Goal: Information Seeking & Learning: Learn about a topic

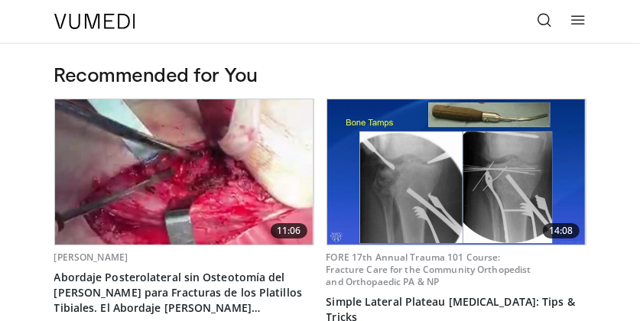
click at [540, 17] on icon at bounding box center [544, 19] width 15 height 15
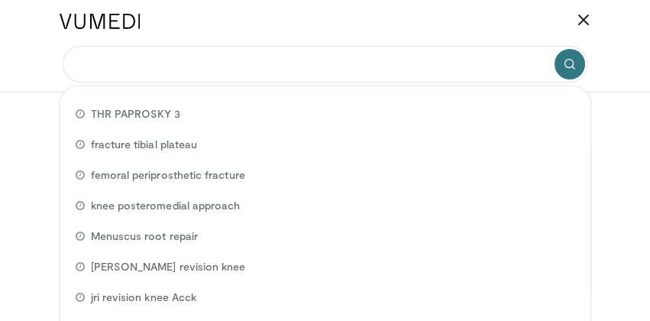
click at [159, 62] on input "Search topics, interventions" at bounding box center [326, 64] width 526 height 37
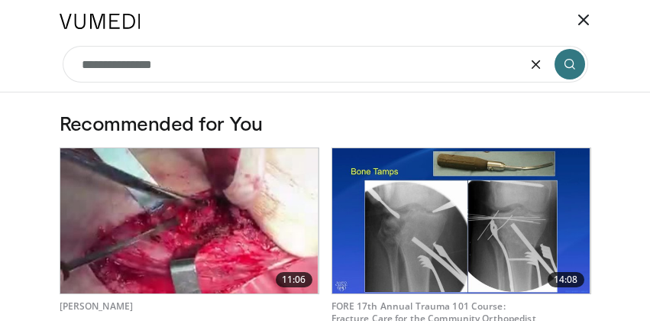
type input "**********"
click at [566, 62] on icon "submit" at bounding box center [570, 64] width 12 height 12
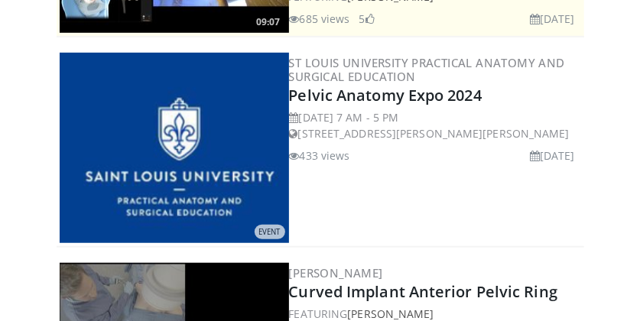
scroll to position [333, 0]
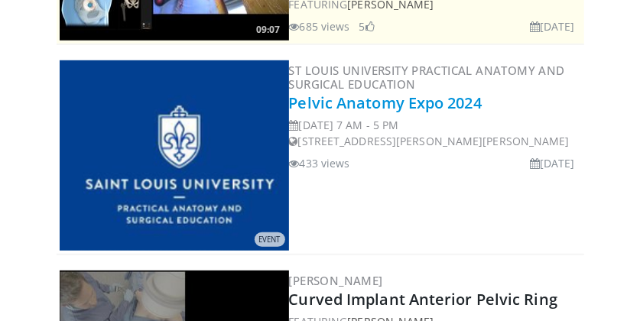
click at [384, 98] on link "Pelvic Anatomy Expo 2024" at bounding box center [385, 102] width 193 height 21
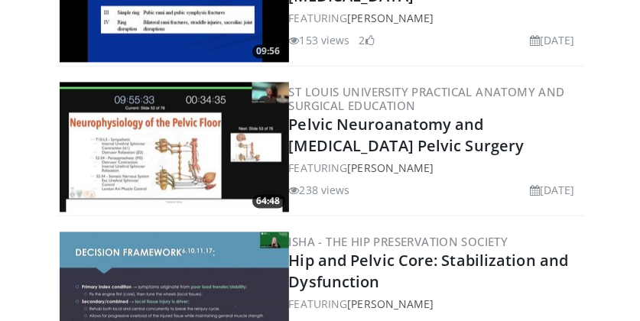
scroll to position [1114, 0]
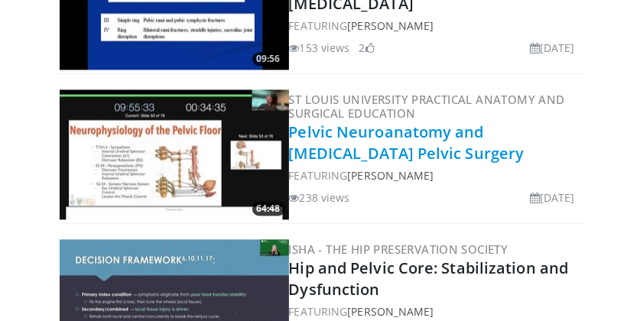
click at [348, 141] on link "Pelvic Neuroanatomy and Nerve-Sparing Pelvic Surgery" at bounding box center [406, 143] width 235 height 42
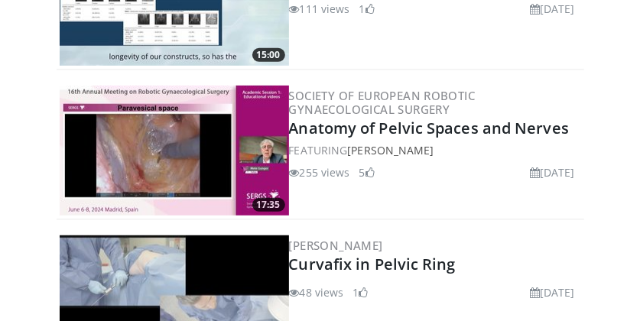
scroll to position [2496, 0]
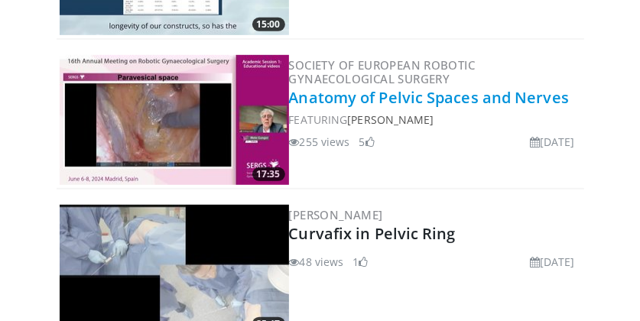
click at [371, 91] on link "Anatomy of Pelvic Spaces and Nerves" at bounding box center [429, 97] width 280 height 21
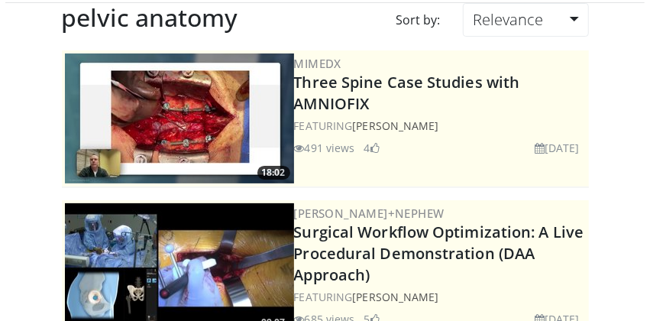
scroll to position [0, 0]
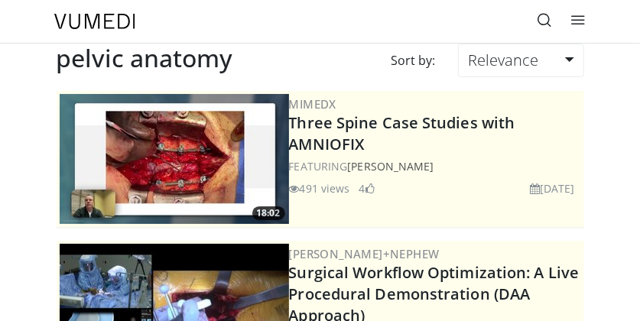
click at [544, 16] on icon at bounding box center [544, 19] width 15 height 15
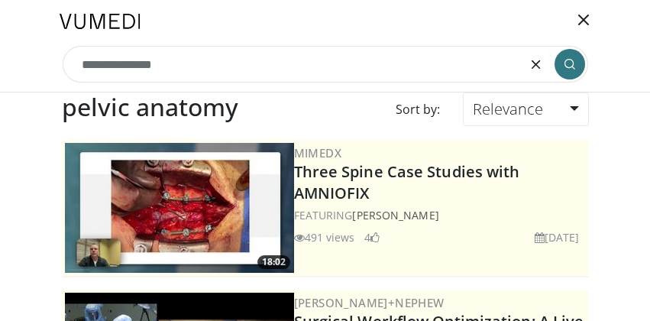
drag, startPoint x: 179, startPoint y: 67, endPoint x: 0, endPoint y: 55, distance: 179.3
click at [0, 55] on header "Specialties Adult & Family Medicine Allergy, Asthma, Immunology Anesthesiology …" at bounding box center [325, 46] width 650 height 92
type input "**********"
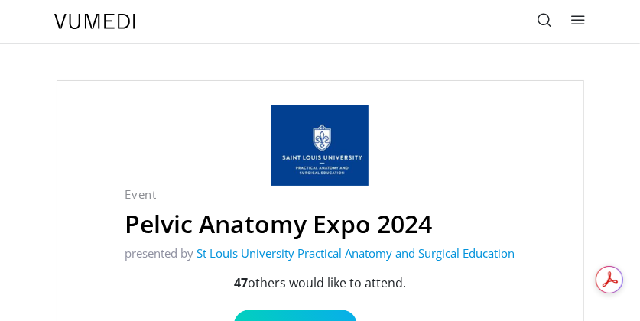
scroll to position [131, 0]
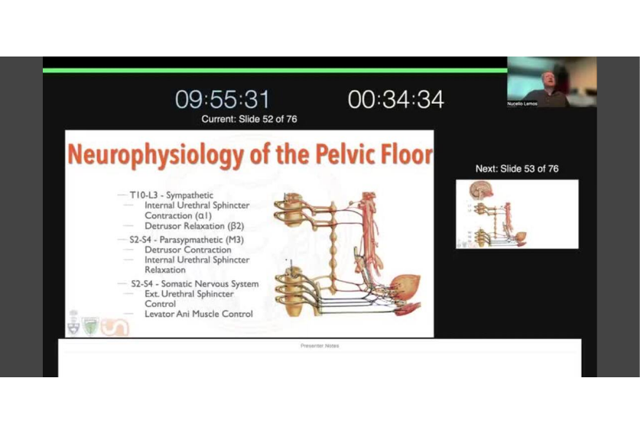
scroll to position [51, 0]
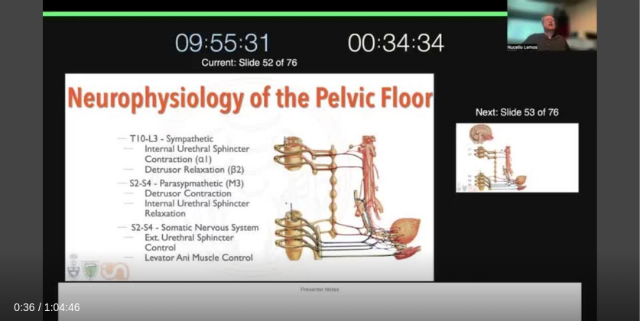
click at [376, 303] on div "Current Time 0:36 / Duration 1:04:46" at bounding box center [320, 307] width 640 height 14
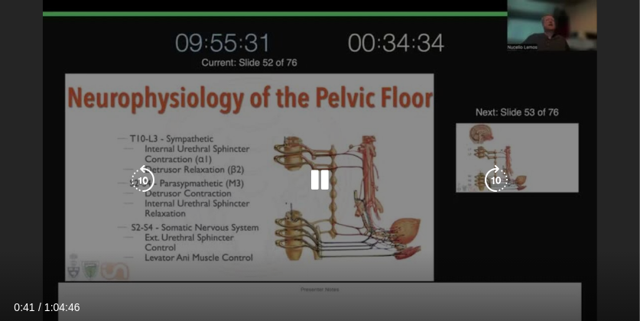
click at [516, 229] on div "10 seconds Tap to unmute" at bounding box center [320, 180] width 640 height 360
click at [524, 232] on div "10 seconds Tap to unmute" at bounding box center [320, 180] width 640 height 360
click at [562, 230] on div "10 seconds Tap to unmute" at bounding box center [320, 180] width 640 height 360
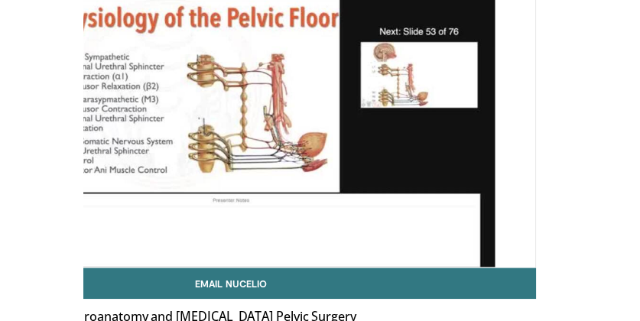
scroll to position [0, 0]
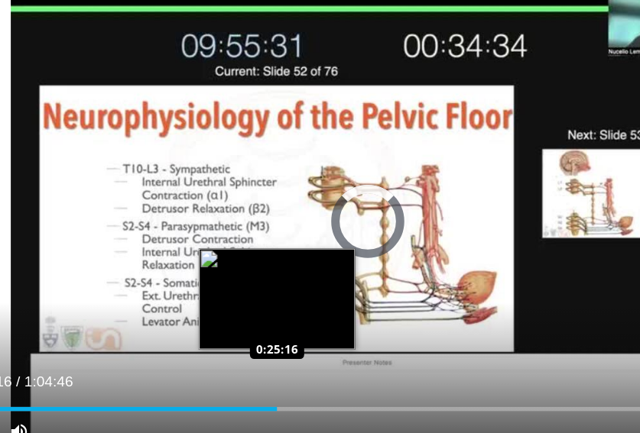
click at [253, 320] on div "Loaded : 0.00% 0:25:16 0:25:16" at bounding box center [319, 345] width 601 height 15
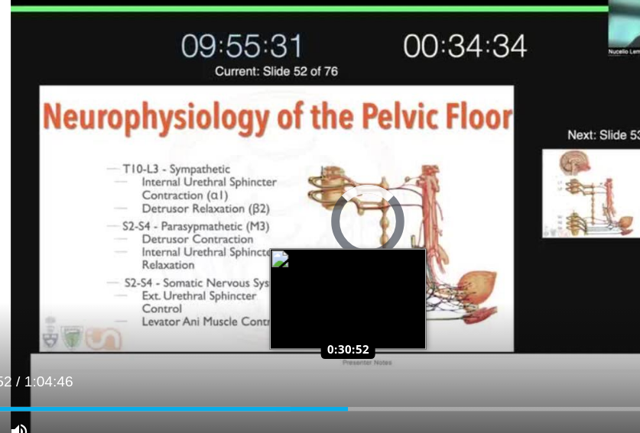
click at [306, 320] on div "Loaded : 40.65% 0:30:52 0:30:52" at bounding box center [319, 350] width 601 height 3
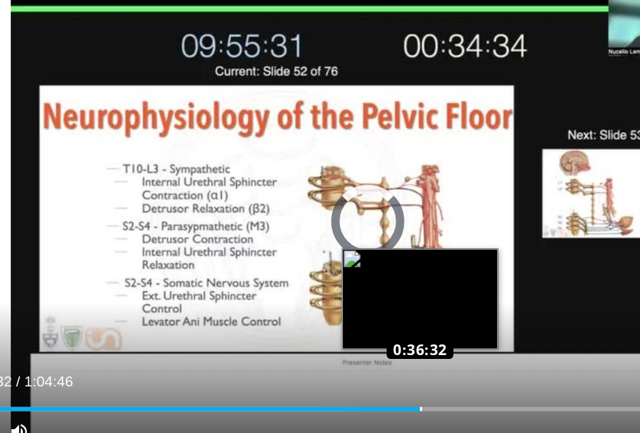
click at [358, 320] on div "Loaded : 49.25% 0:36:27 0:36:32" at bounding box center [319, 350] width 601 height 3
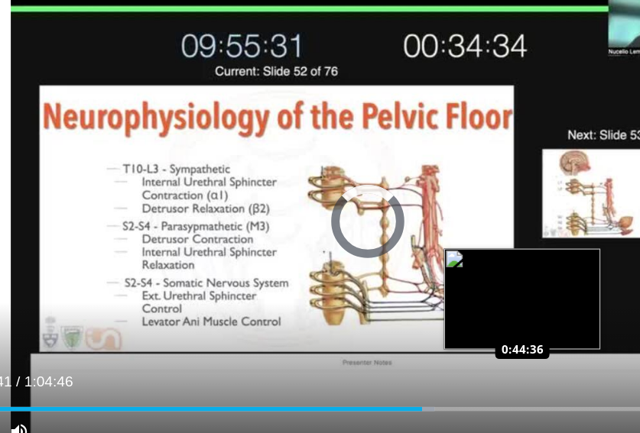
click at [433, 320] on div "Loaded : 58.19% 0:36:41 0:44:36" at bounding box center [319, 350] width 601 height 3
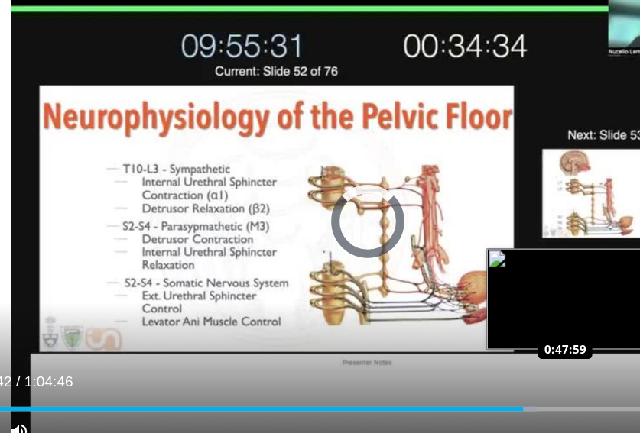
click at [465, 320] on div "Loaded : 70.69% 0:44:42 0:47:59" at bounding box center [319, 350] width 601 height 3
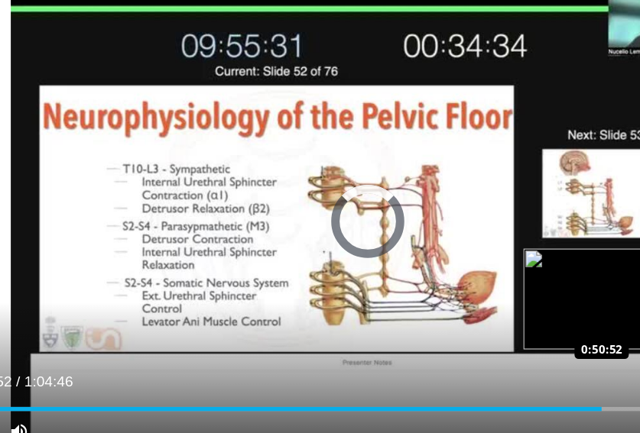
click at [491, 320] on div "Loaded : 0.00% 0:50:52 0:50:52" at bounding box center [319, 345] width 601 height 15
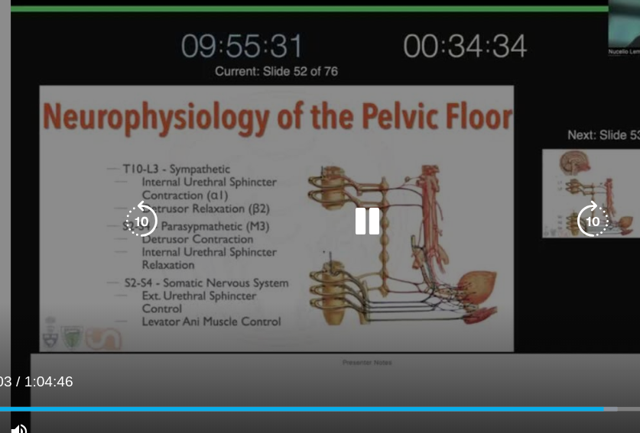
click at [287, 87] on div "10 seconds Tap to unmute" at bounding box center [319, 213] width 601 height 339
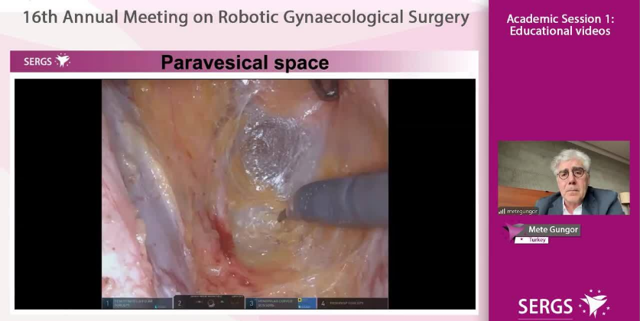
scroll to position [378, 0]
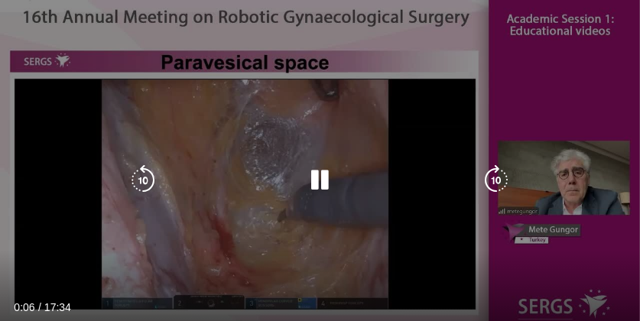
click at [577, 117] on div "10 seconds Tap to unmute" at bounding box center [320, 180] width 640 height 360
click at [316, 178] on icon "Video Player" at bounding box center [320, 180] width 31 height 31
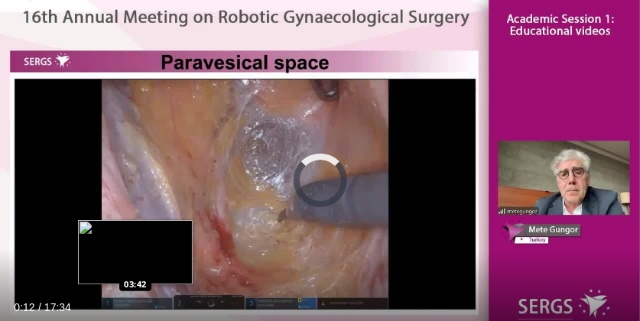
click at [135, 319] on div "Loaded : 5.65% 00:12 03:42" at bounding box center [320, 322] width 640 height 15
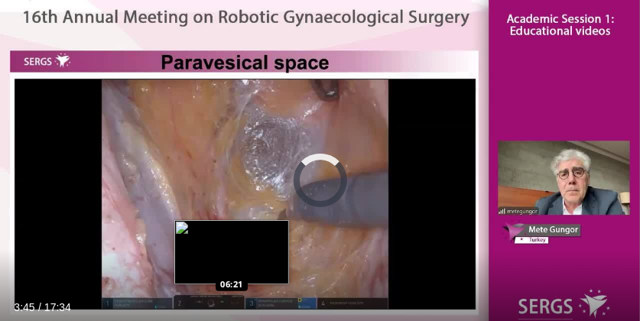
click at [232, 315] on div "Loaded : 27.29% 03:45 06:21" at bounding box center [320, 322] width 640 height 15
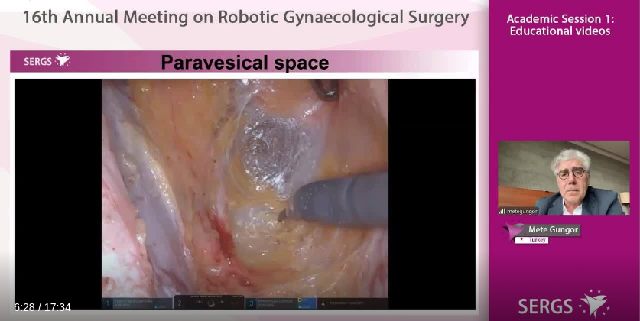
click at [336, 312] on div "Current Time 6:28 / Duration 17:34" at bounding box center [320, 307] width 640 height 14
click at [447, 312] on div "Current Time 6:31 / Duration 17:34" at bounding box center [320, 307] width 640 height 14
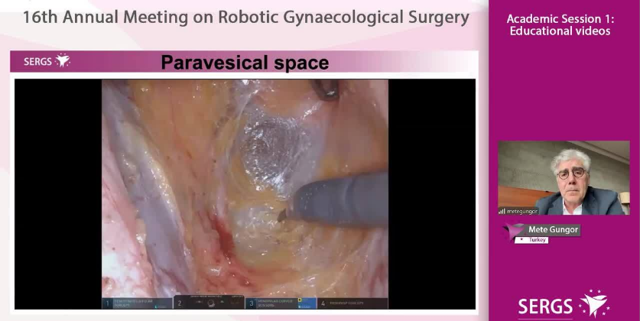
click at [447, 312] on div "10 seconds Tap to unmute" at bounding box center [320, 180] width 640 height 360
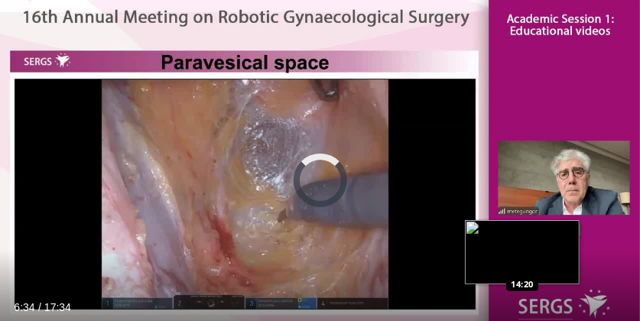
click at [522, 316] on div "Loaded : 43.29% 06:34 14:20" at bounding box center [320, 322] width 640 height 15
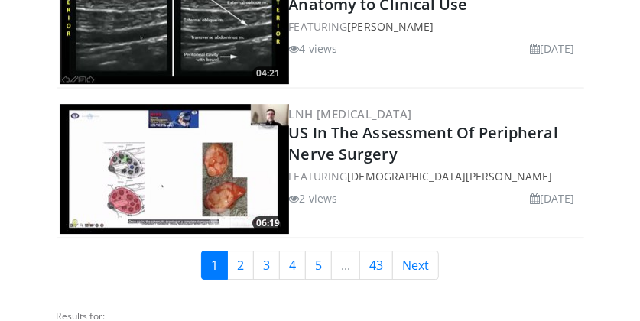
scroll to position [3900, 0]
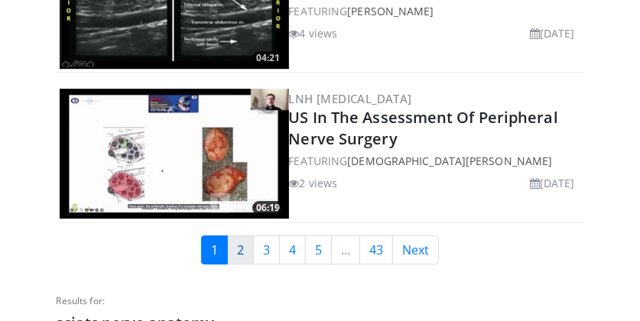
click at [241, 242] on link "2" at bounding box center [240, 249] width 27 height 29
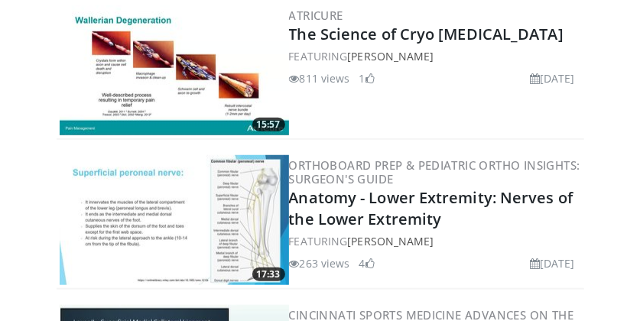
scroll to position [417, 0]
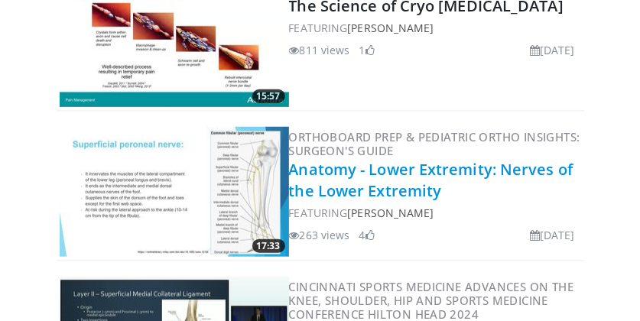
click at [330, 165] on link "Anatomy - Lower Extremity: Nerves of the Lower Extremity" at bounding box center [431, 180] width 284 height 42
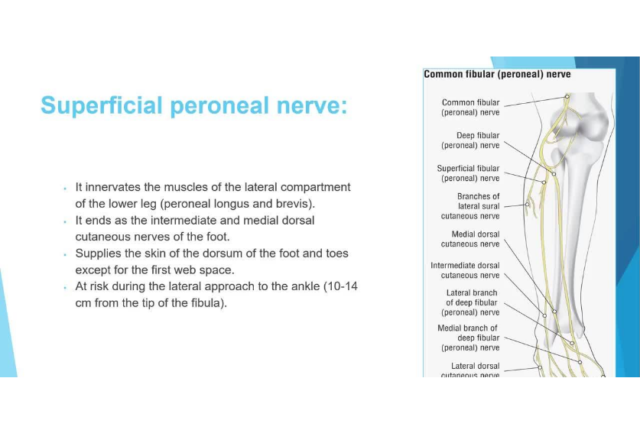
scroll to position [106, 0]
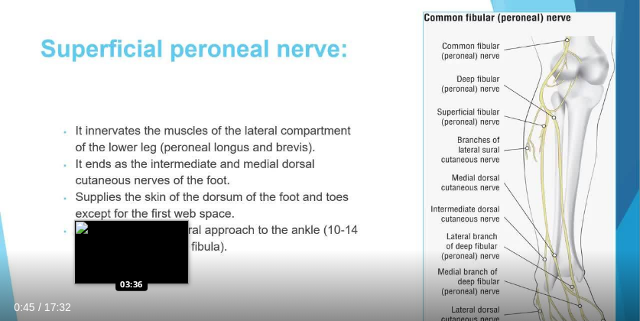
click at [130, 316] on div "Loaded : 10.43% 00:45 03:36" at bounding box center [320, 322] width 640 height 15
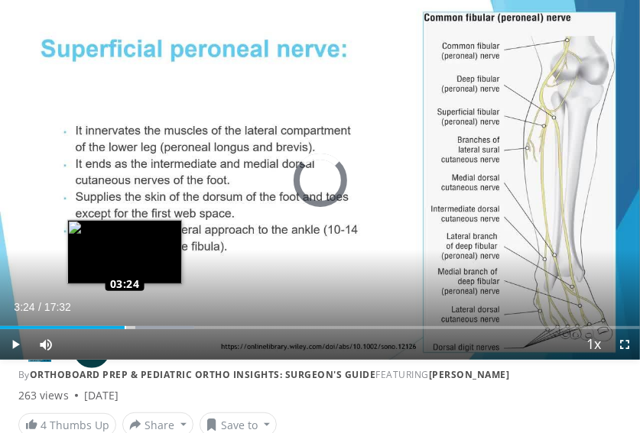
click at [125, 320] on div "Loaded : 30.35% 04:11 03:24" at bounding box center [320, 322] width 640 height 15
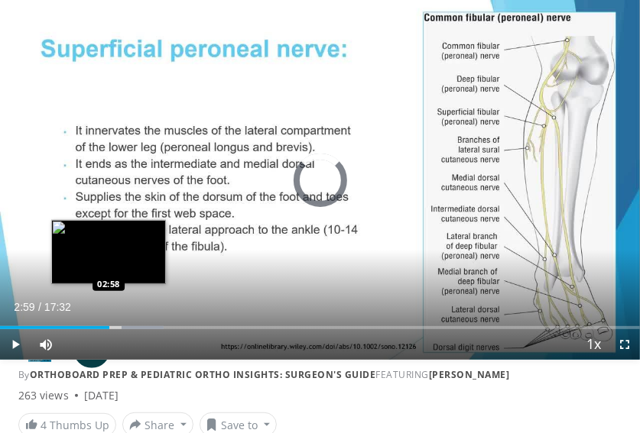
click at [109, 320] on div "03:28" at bounding box center [54, 327] width 109 height 3
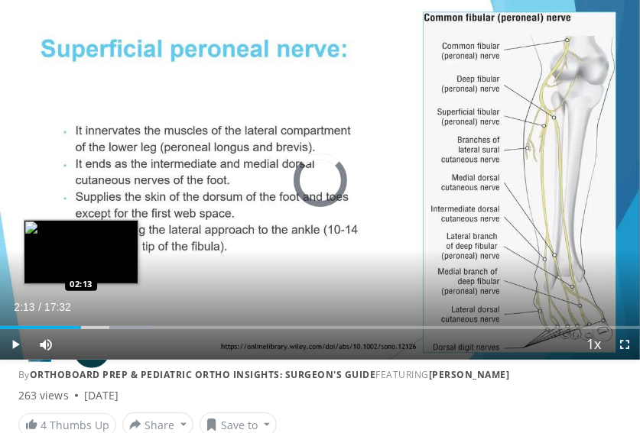
click at [80, 320] on div "Loaded : 23.71% 02:13 02:13" at bounding box center [320, 322] width 640 height 15
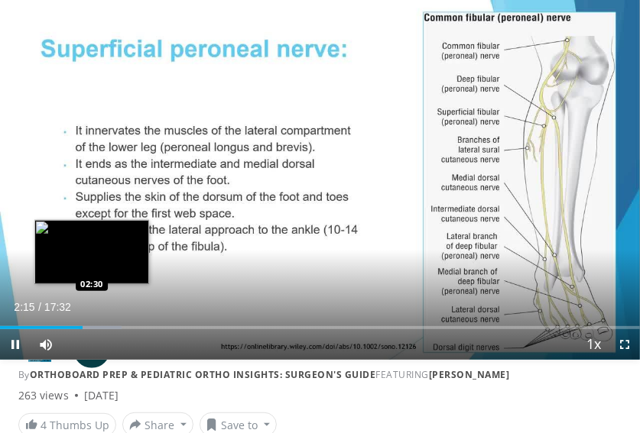
click at [91, 320] on div "Loaded : 18.97% 02:15 02:30" at bounding box center [320, 322] width 640 height 15
click at [100, 320] on div "Progress Bar" at bounding box center [106, 327] width 54 height 3
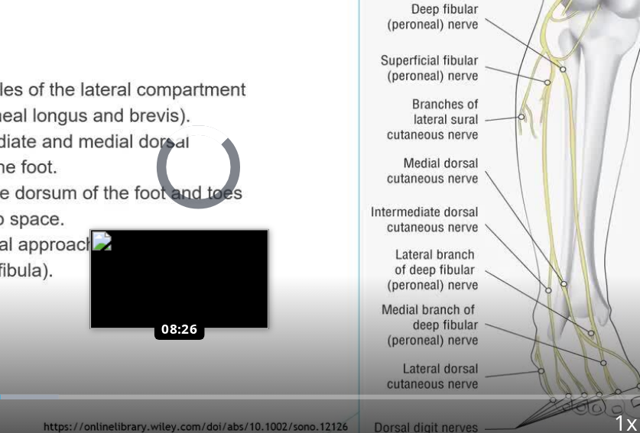
click at [308, 315] on div "Loaded : 36.05% 08:26 08:26" at bounding box center [320, 322] width 640 height 15
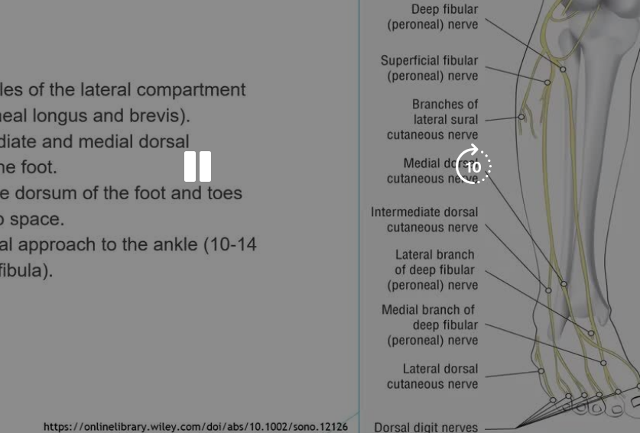
drag, startPoint x: 609, startPoint y: 186, endPoint x: 310, endPoint y: 282, distance: 314.4
click at [310, 282] on div "10 seconds Tap to unmute" at bounding box center [320, 180] width 640 height 360
